Goal: Task Accomplishment & Management: Use online tool/utility

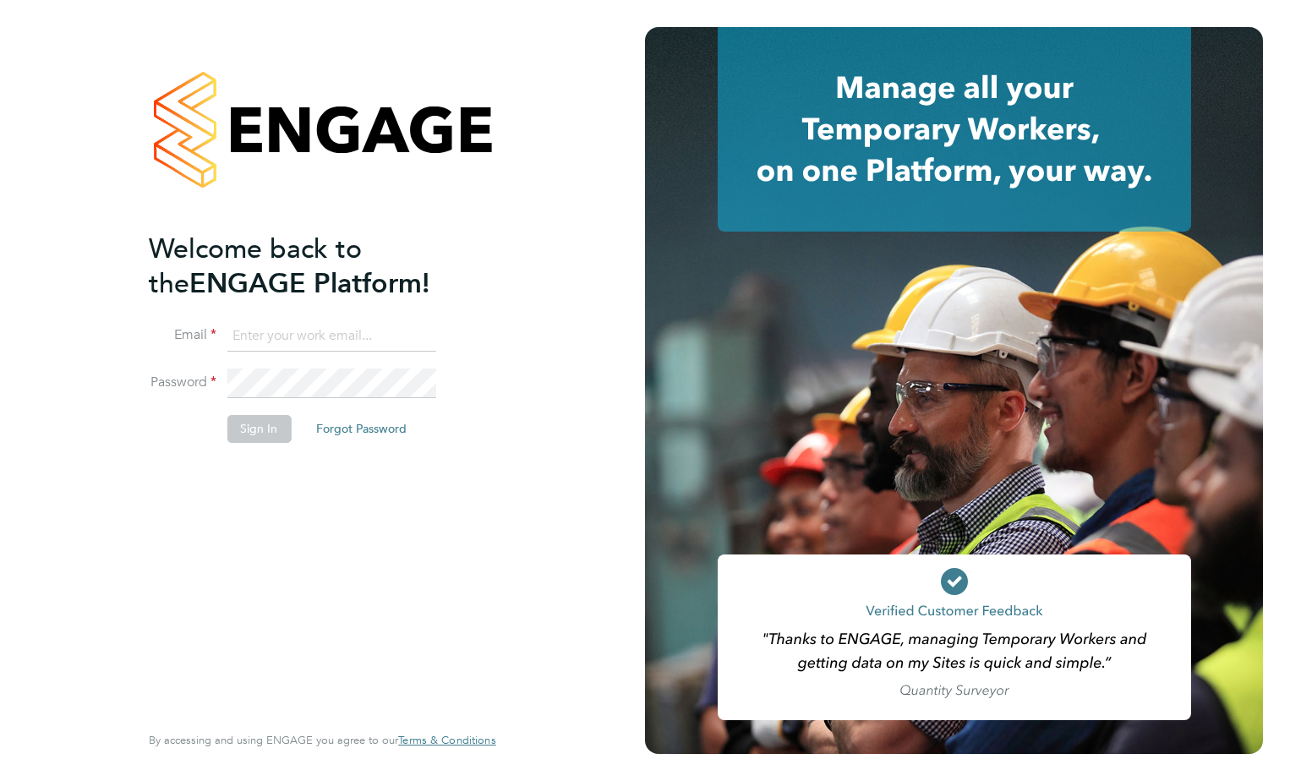
type input "candice.moss@bluearrow.co.uk"
click at [263, 434] on button "Sign In" at bounding box center [259, 428] width 64 height 27
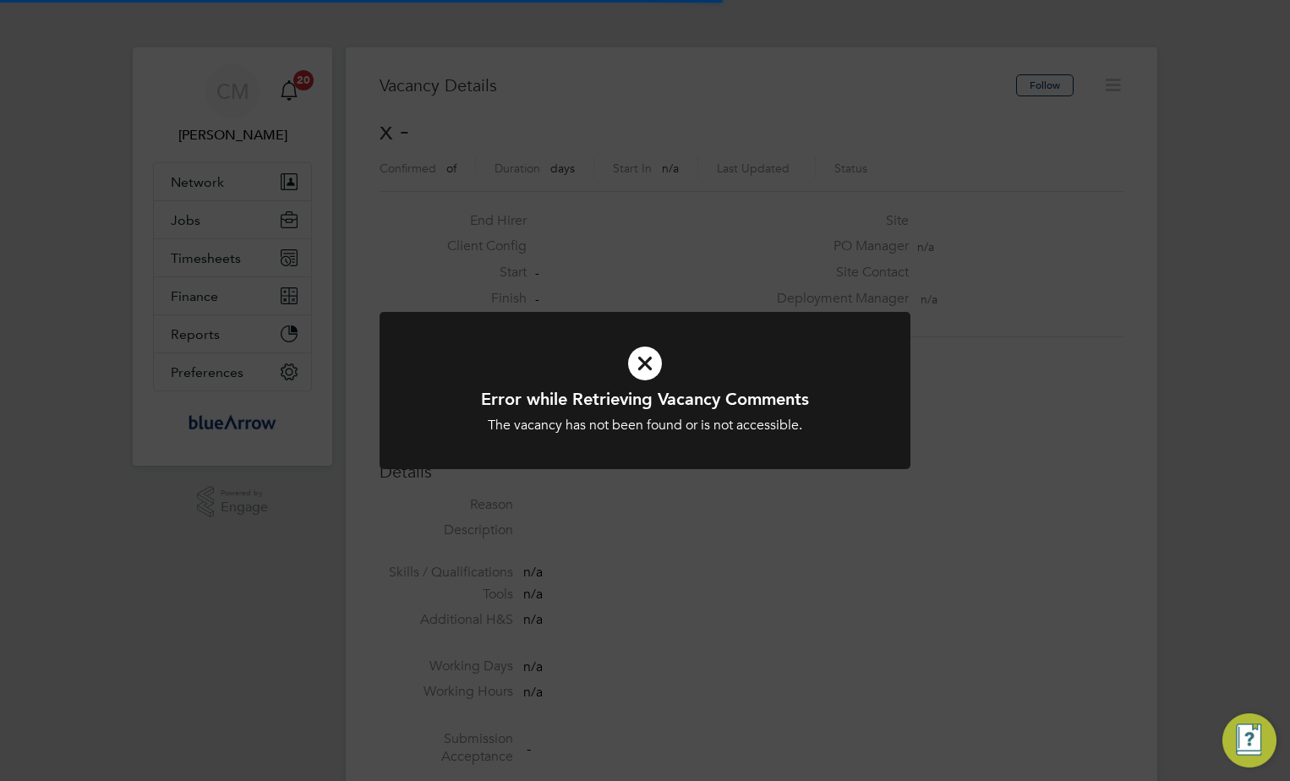
scroll to position [27, 364]
click at [644, 357] on icon at bounding box center [645, 364] width 440 height 66
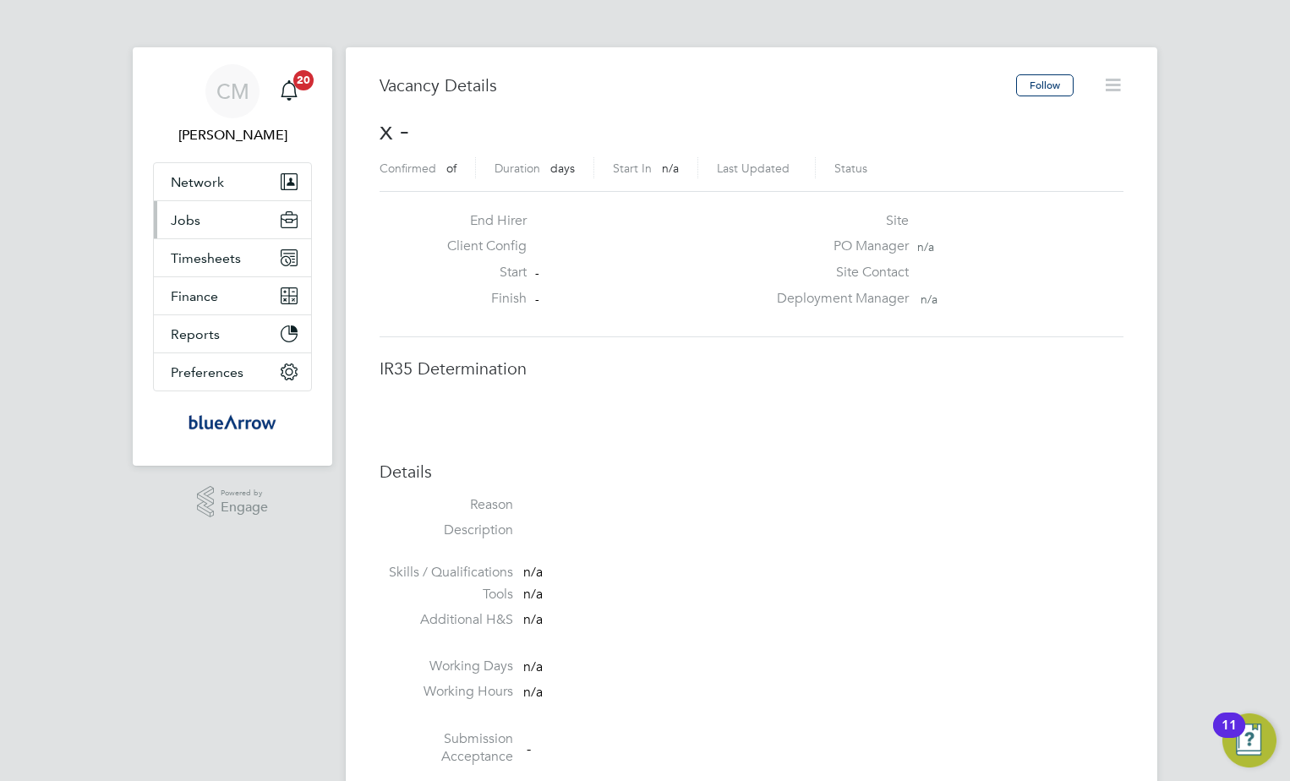
click at [189, 225] on span "Jobs" at bounding box center [186, 220] width 30 height 16
click at [194, 216] on span "Jobs" at bounding box center [186, 220] width 30 height 16
